Goal: Task Accomplishment & Management: Use online tool/utility

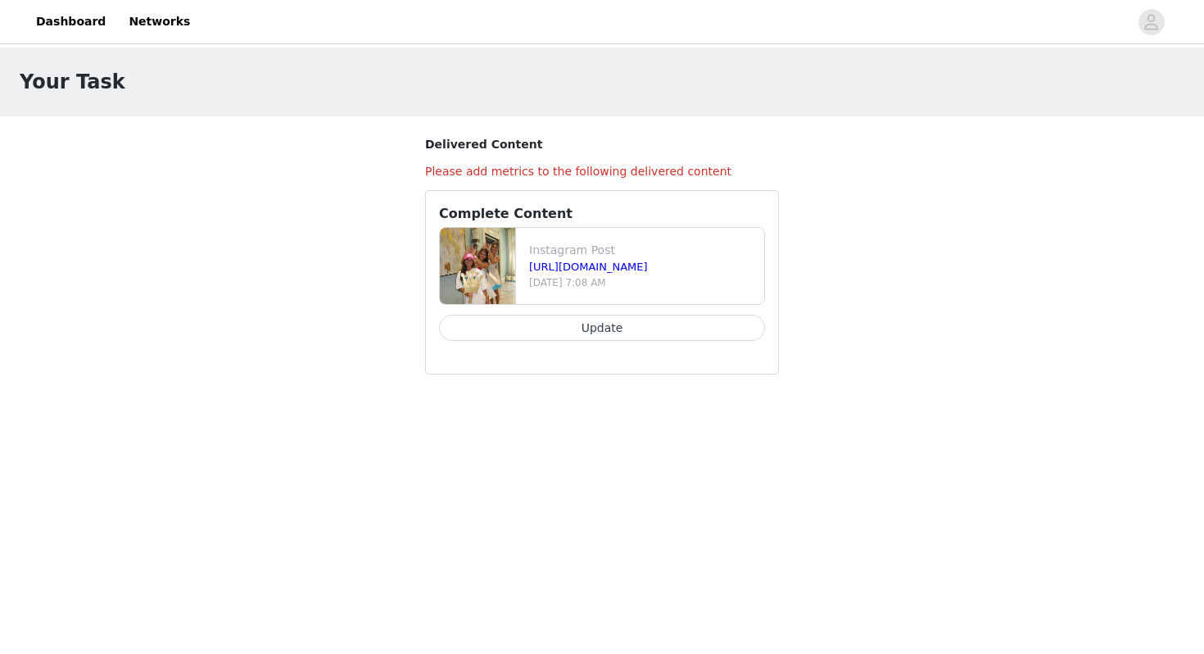
click at [692, 330] on button "Update" at bounding box center [602, 328] width 326 height 26
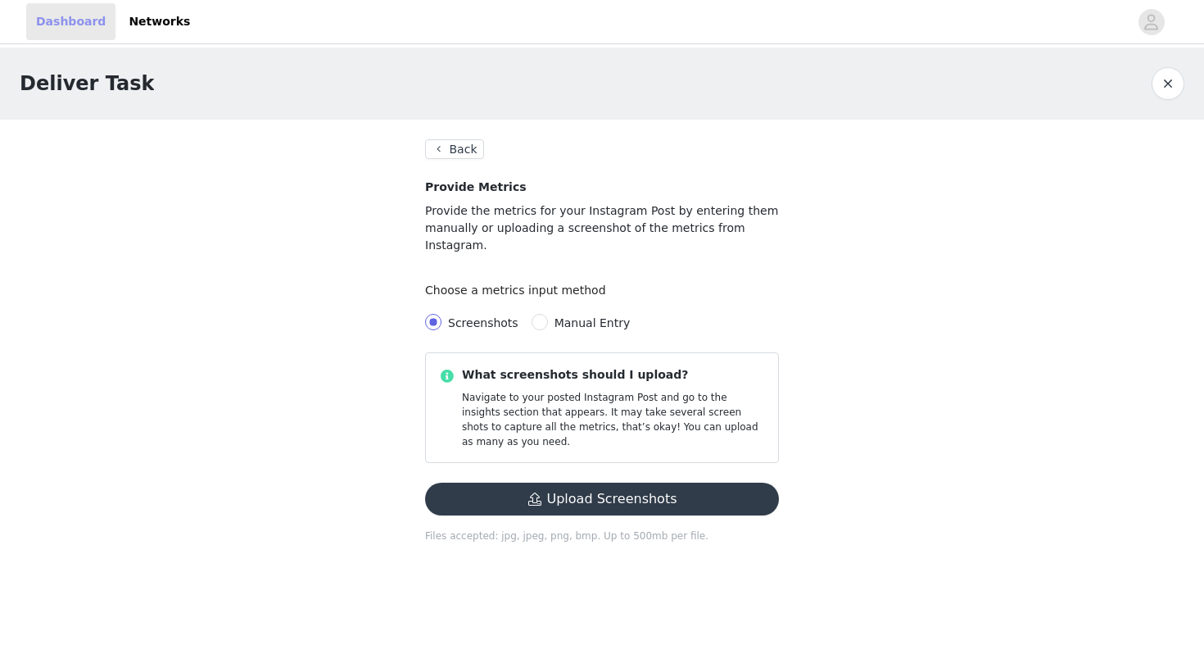
click at [71, 10] on link "Dashboard" at bounding box center [70, 21] width 89 height 37
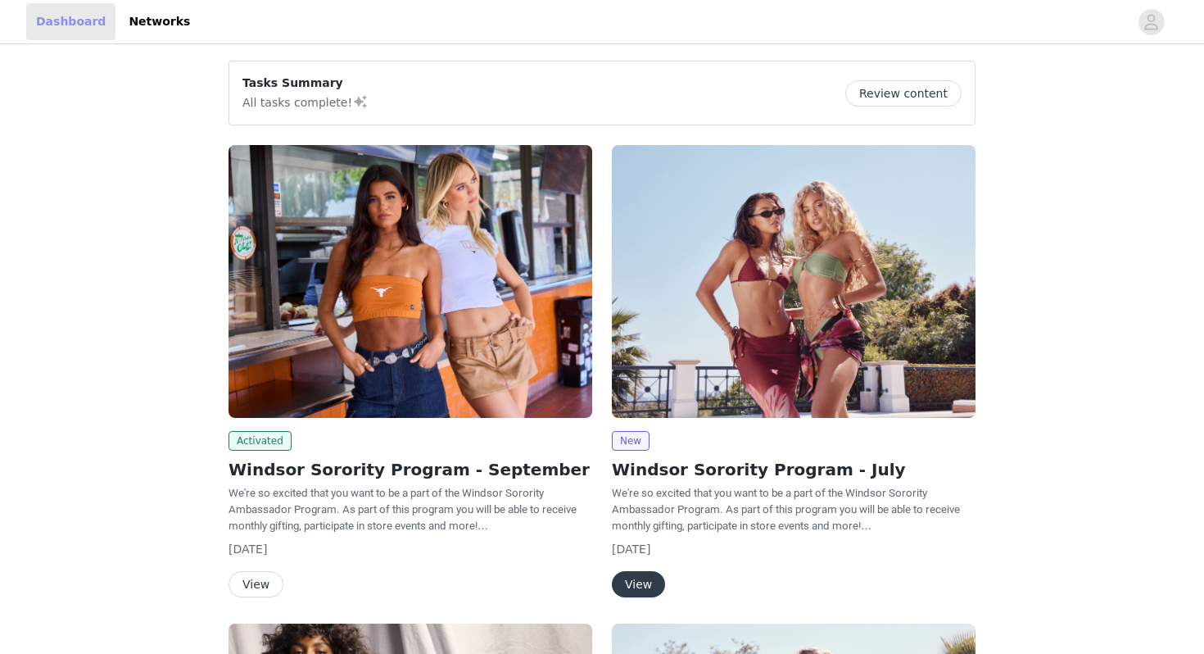
scroll to position [34, 0]
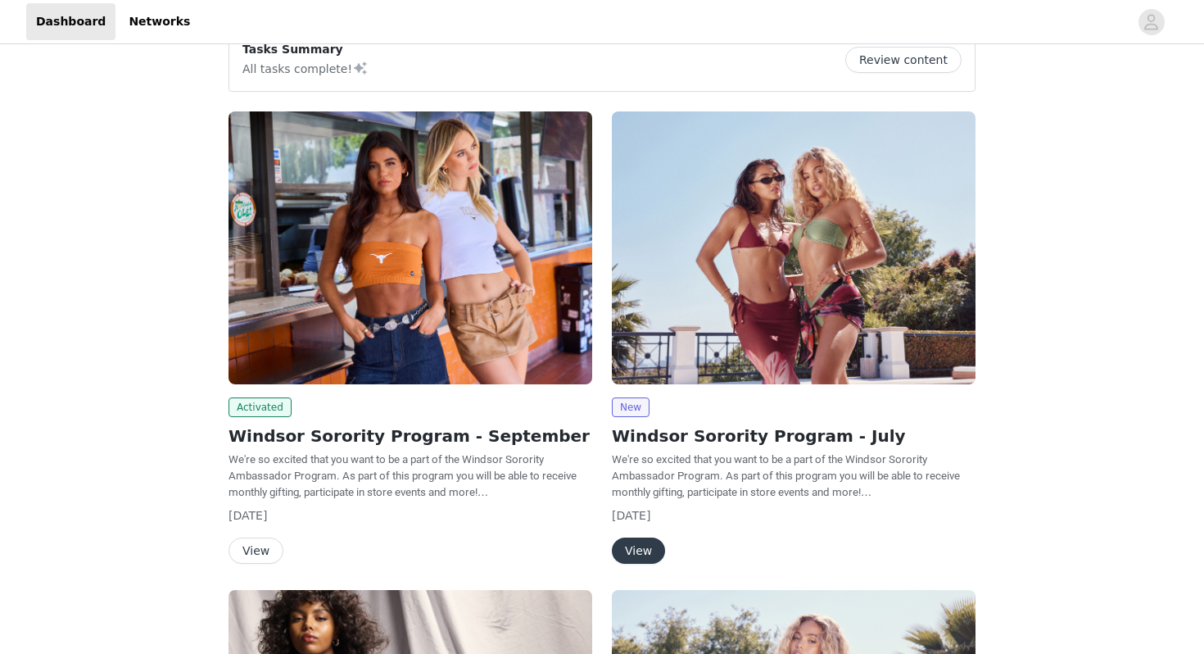
click at [269, 548] on button "View" at bounding box center [256, 550] width 55 height 26
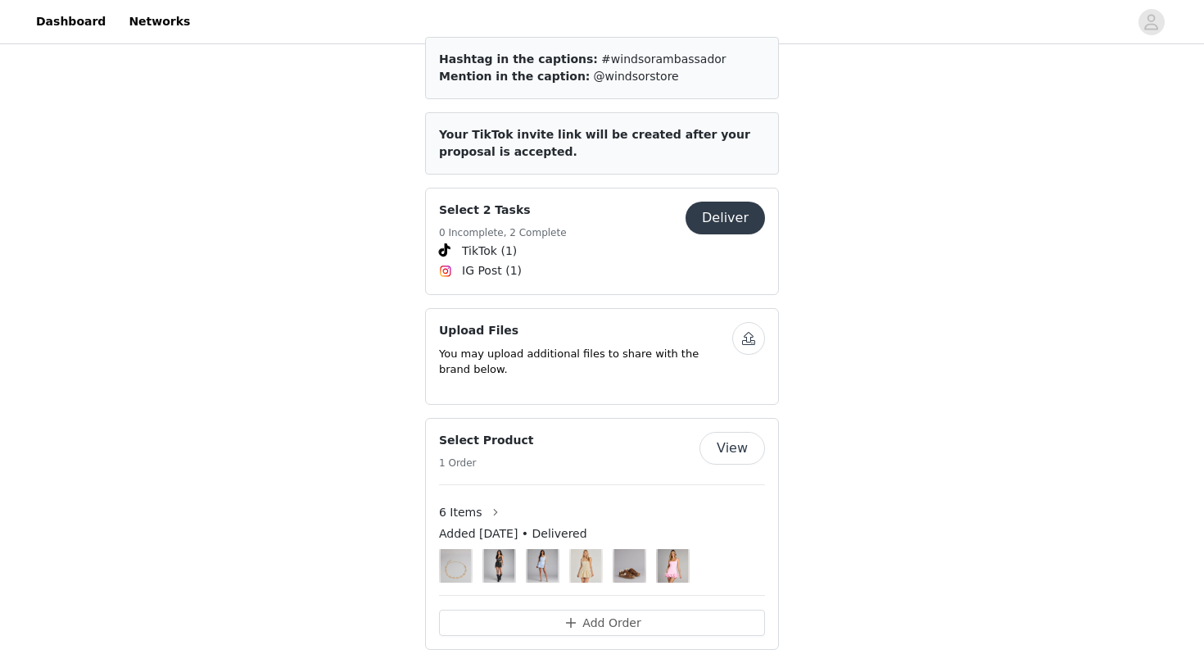
scroll to position [707, 0]
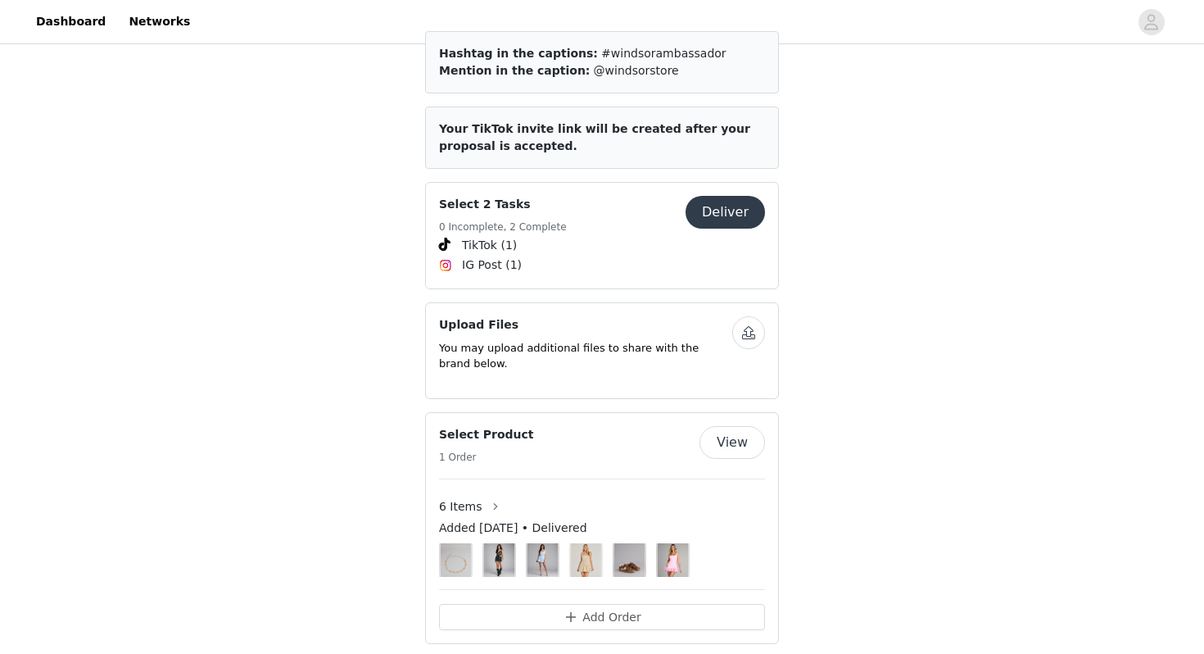
click at [745, 200] on button "Deliver" at bounding box center [725, 212] width 79 height 33
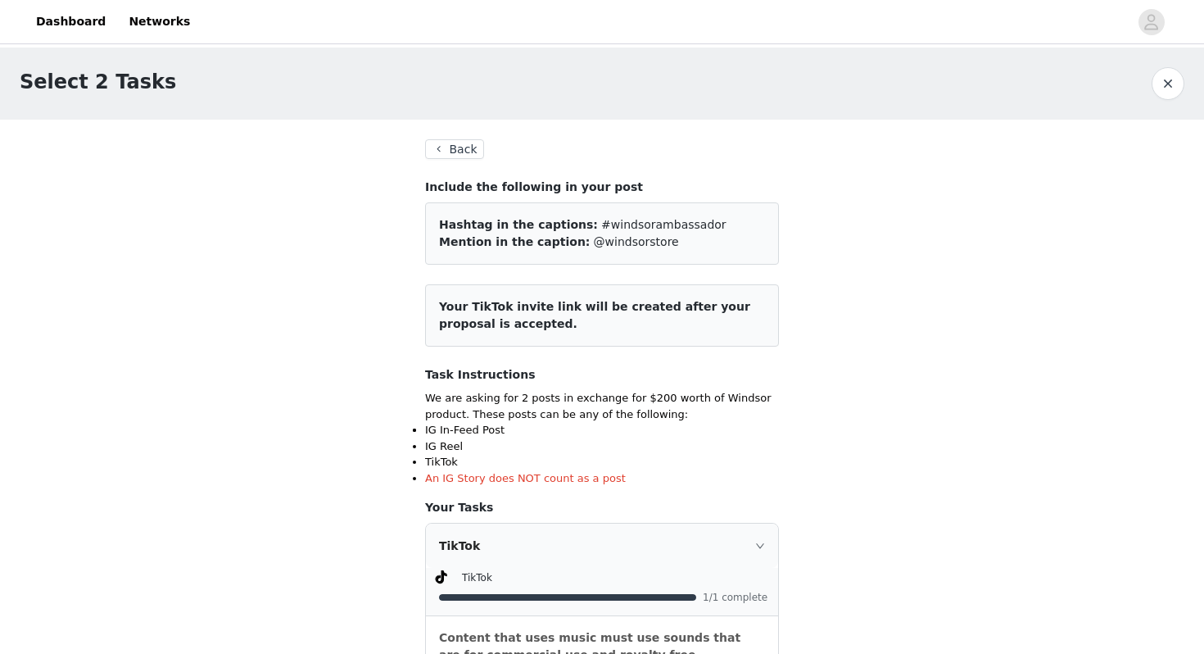
click at [447, 155] on button "Back" at bounding box center [454, 149] width 59 height 20
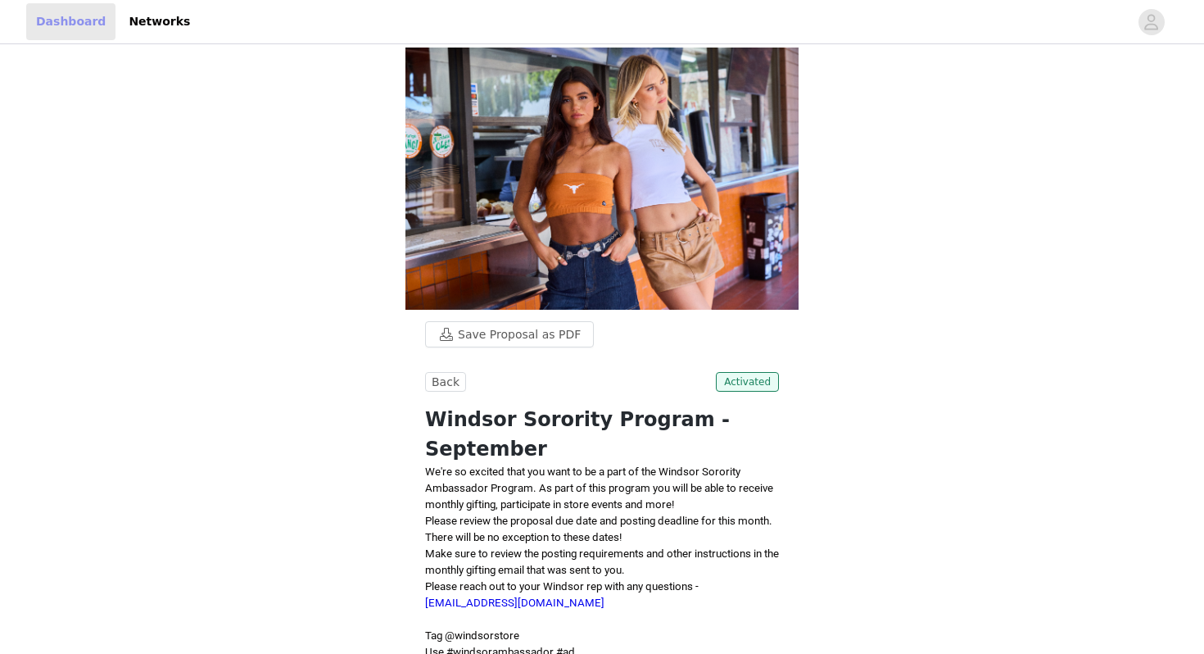
click at [58, 16] on link "Dashboard" at bounding box center [70, 21] width 89 height 37
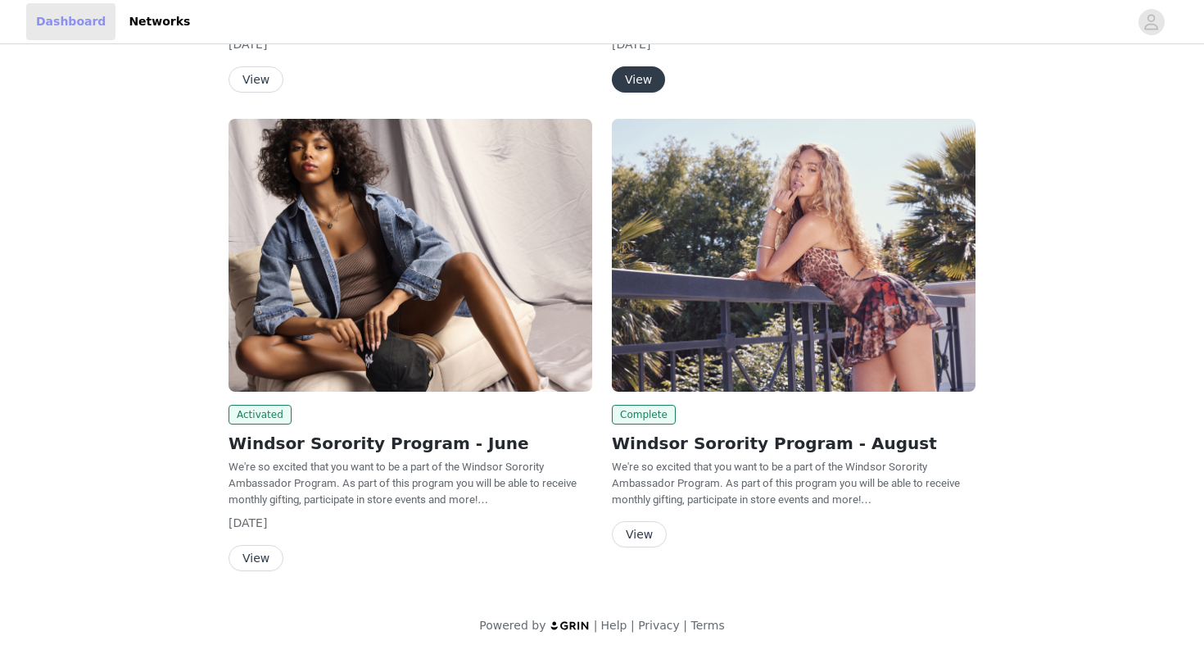
scroll to position [31, 0]
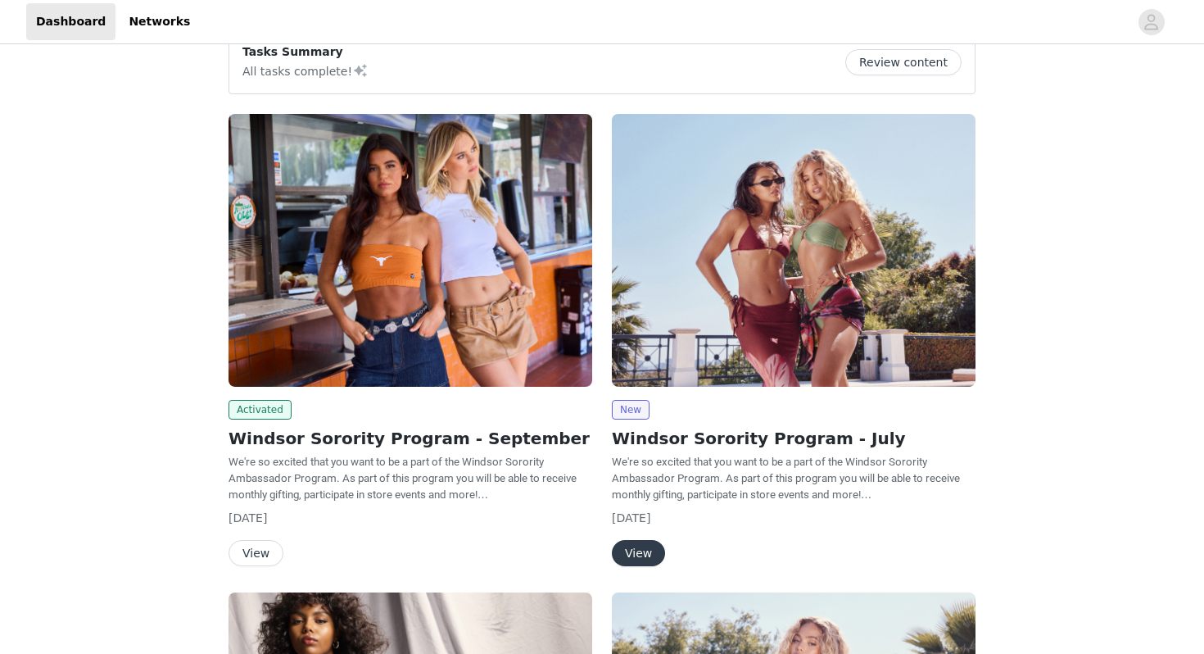
click at [636, 557] on button "View" at bounding box center [638, 553] width 53 height 26
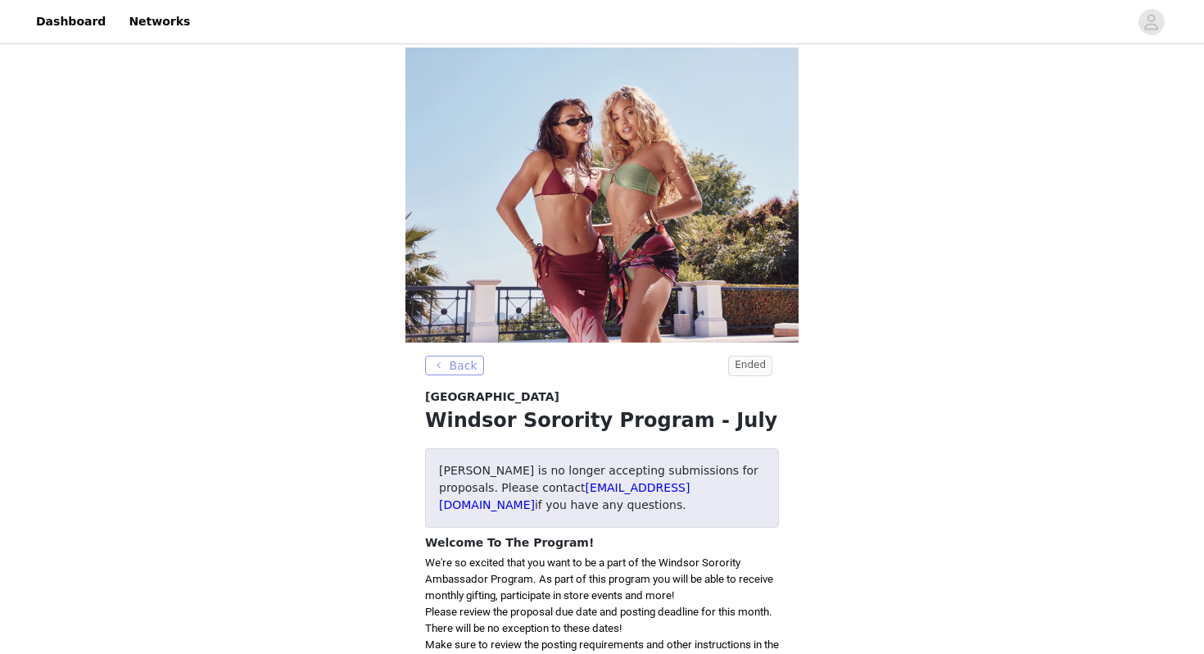
click at [461, 356] on button "Back" at bounding box center [454, 366] width 59 height 20
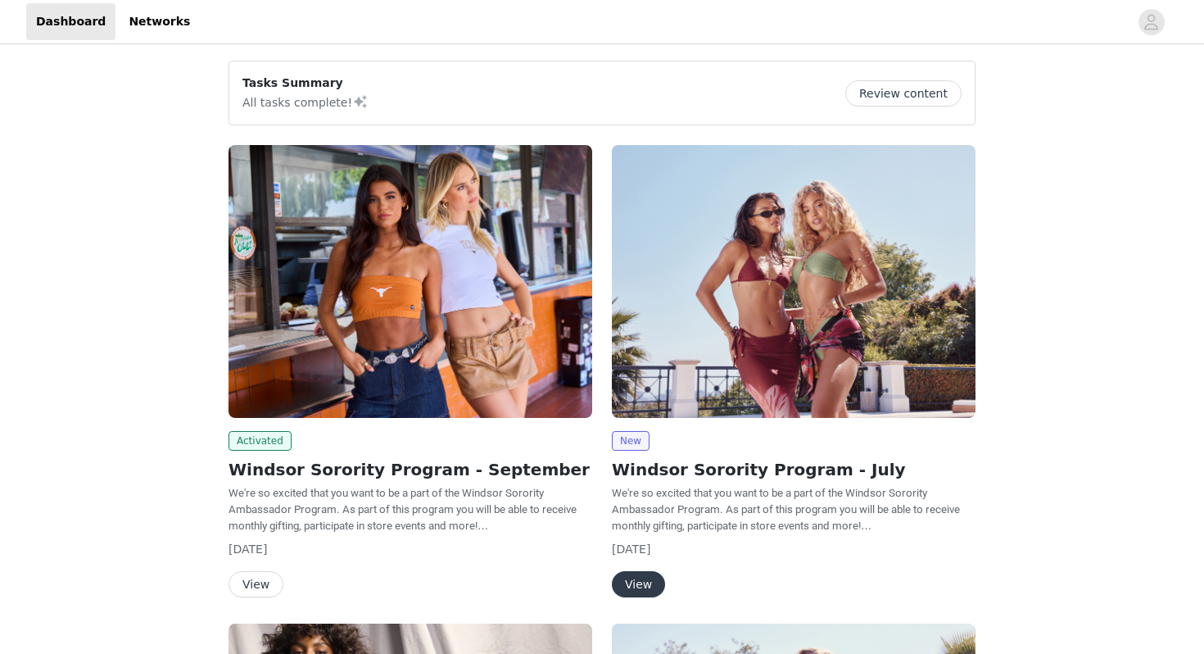
click at [951, 89] on button "Review content" at bounding box center [903, 93] width 116 height 26
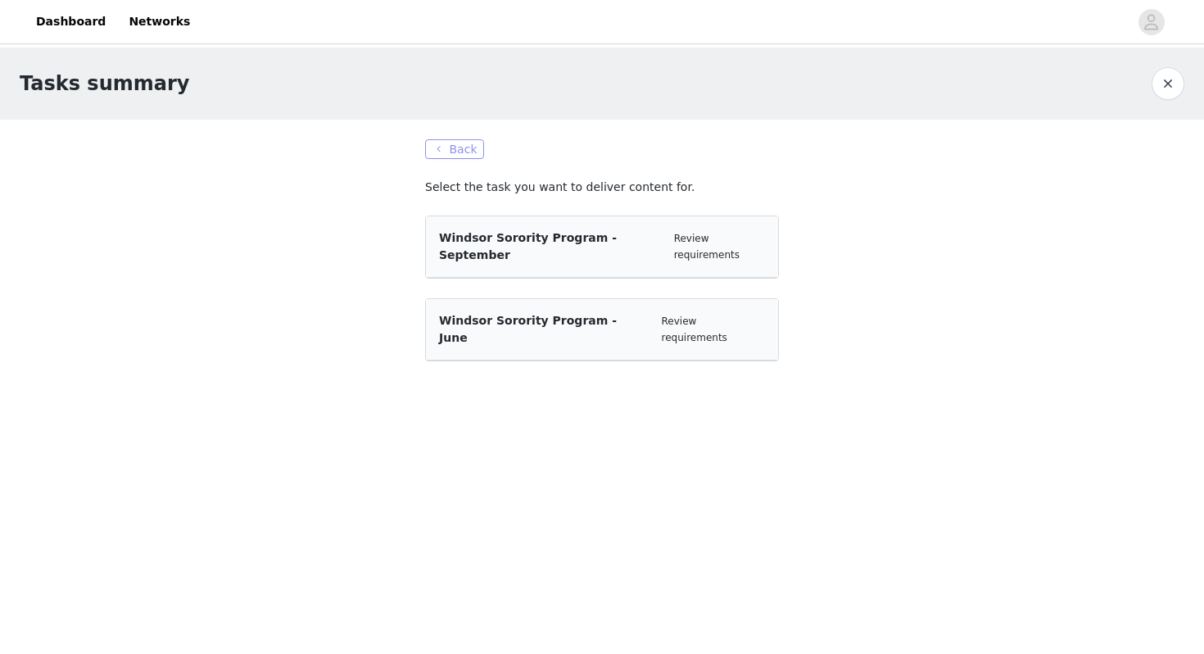
click at [462, 149] on button "Back" at bounding box center [454, 149] width 59 height 20
